Goal: Task Accomplishment & Management: Manage account settings

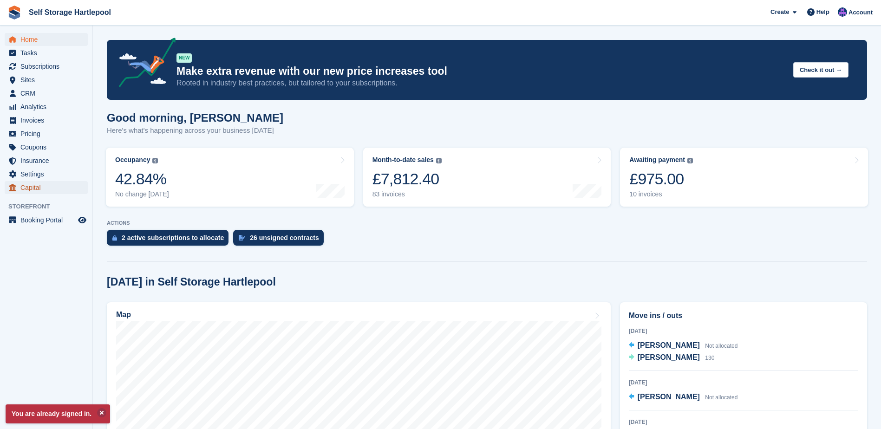
click at [36, 189] on span "Capital" at bounding box center [48, 187] width 56 height 13
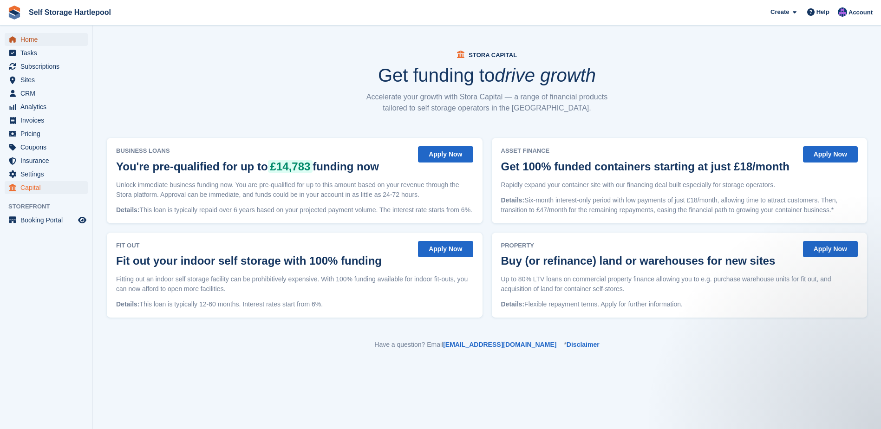
click at [46, 38] on span "Home" at bounding box center [48, 39] width 56 height 13
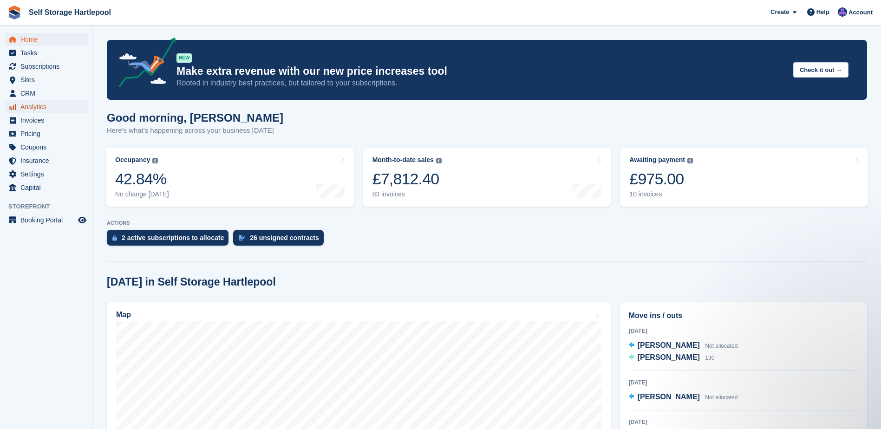
click at [38, 106] on span "Analytics" at bounding box center [48, 106] width 56 height 13
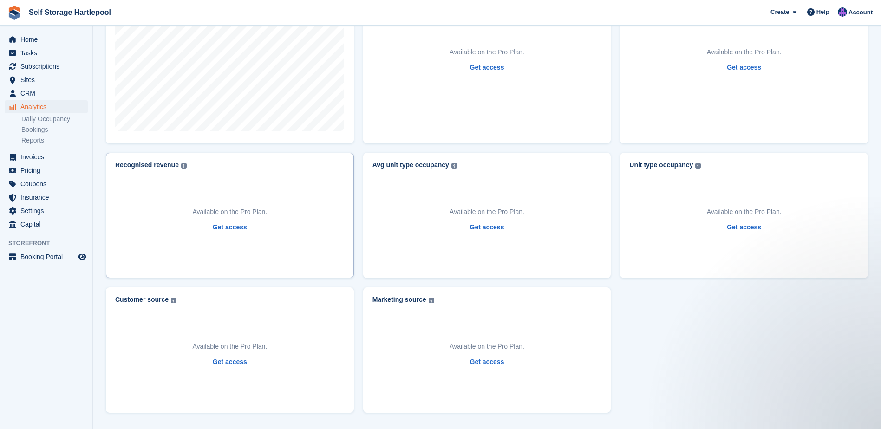
scroll to position [289, 0]
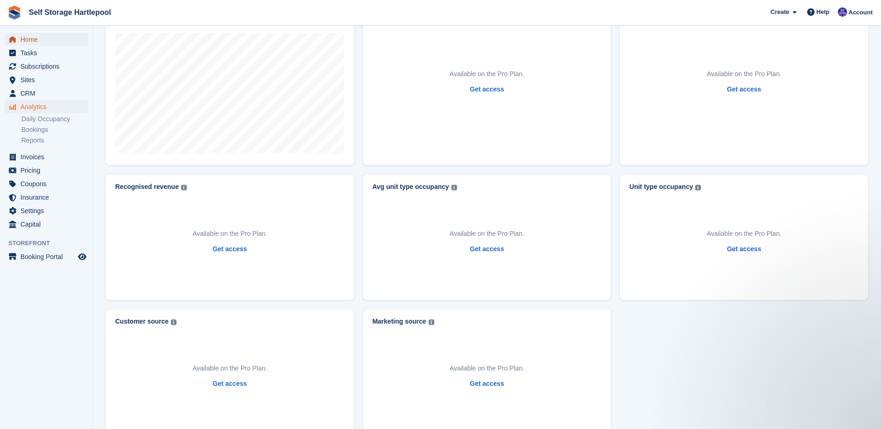
click at [36, 42] on span "Home" at bounding box center [48, 39] width 56 height 13
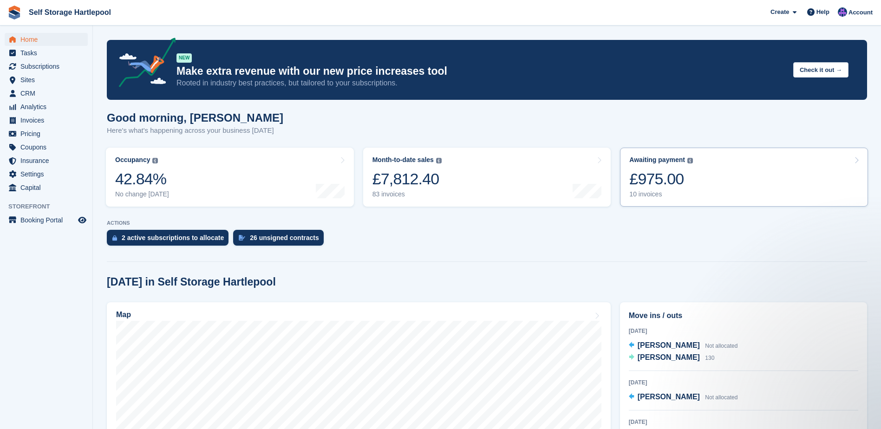
click at [681, 182] on div "£975.00" at bounding box center [662, 179] width 64 height 19
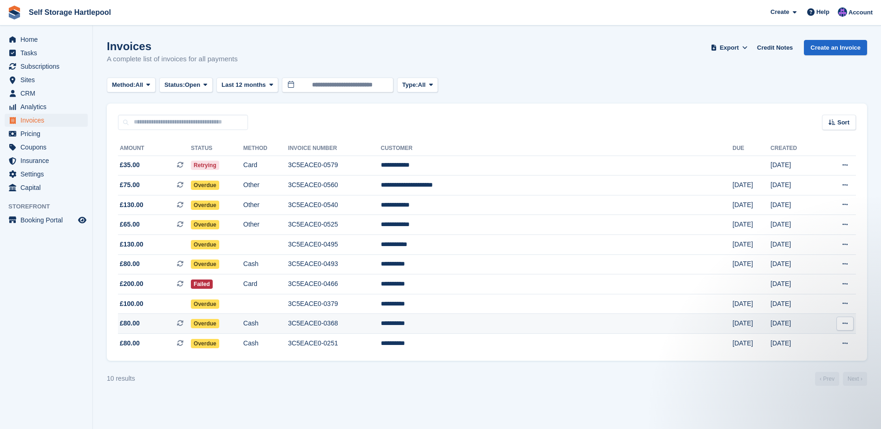
click at [519, 324] on td "**********" at bounding box center [557, 324] width 352 height 20
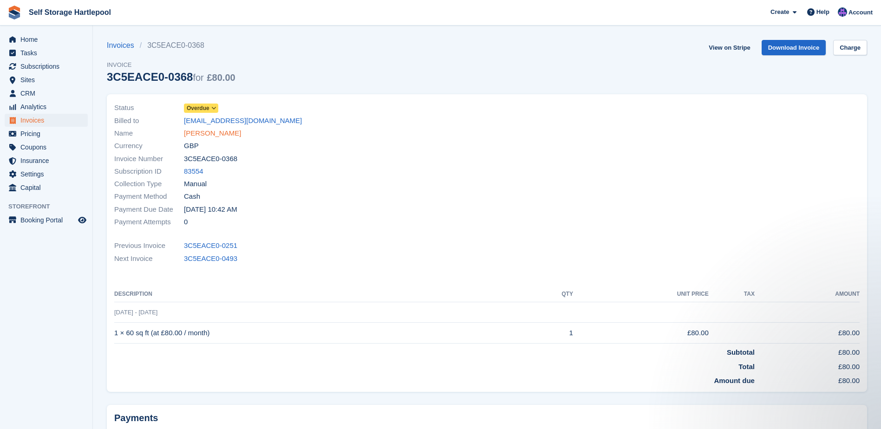
click at [209, 136] on link "[PERSON_NAME]" at bounding box center [212, 133] width 57 height 11
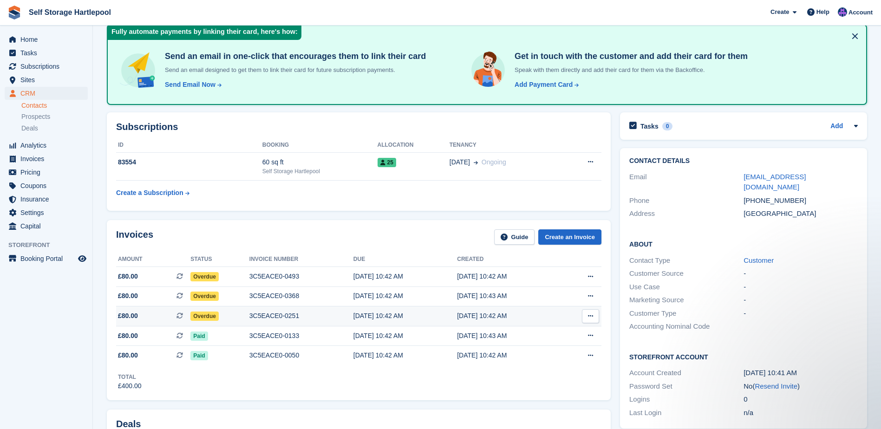
scroll to position [46, 0]
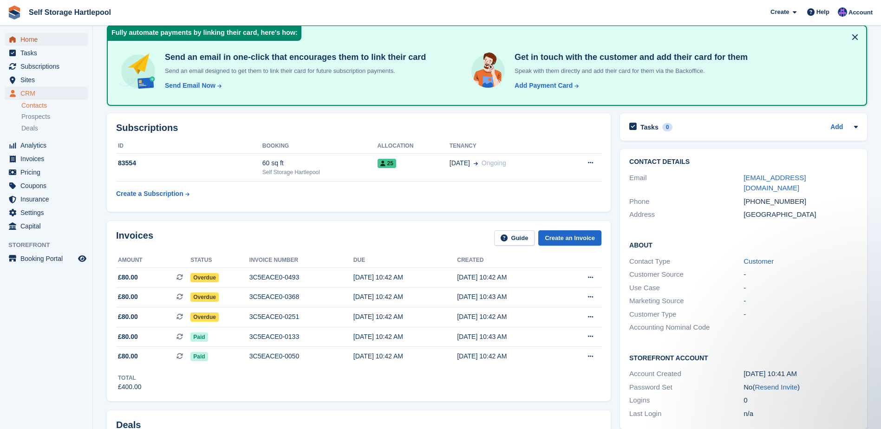
click at [46, 45] on span "Home" at bounding box center [48, 39] width 56 height 13
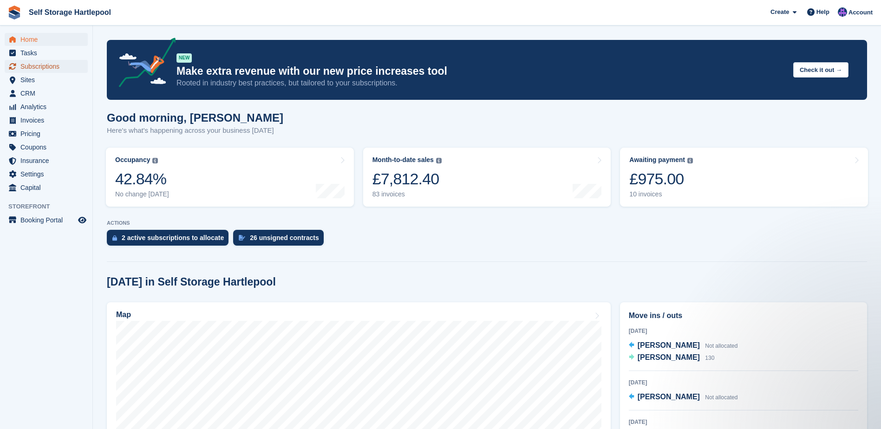
click at [44, 67] on span "Subscriptions" at bounding box center [48, 66] width 56 height 13
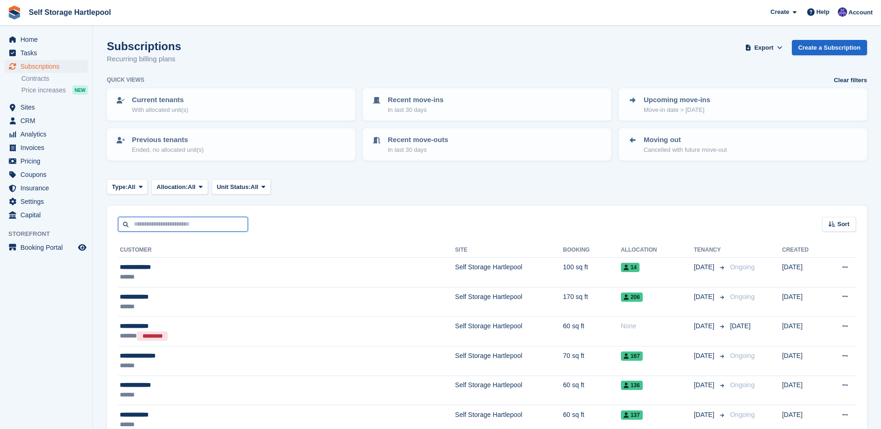
click at [176, 226] on input "text" at bounding box center [183, 224] width 130 height 15
type input "******"
